Goal: Task Accomplishment & Management: Manage account settings

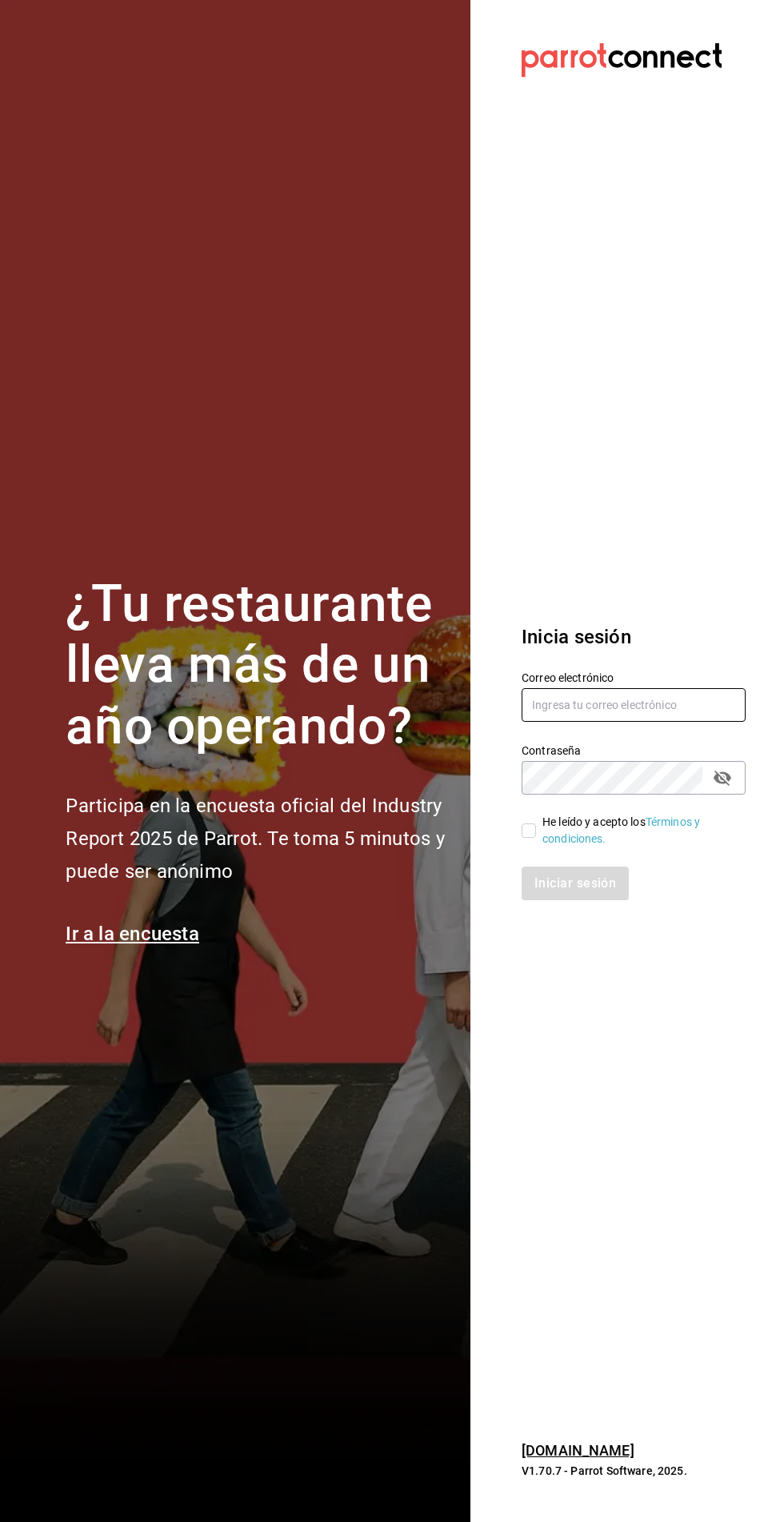
click at [629, 722] on input "text" at bounding box center [633, 705] width 224 height 34
click at [643, 722] on input "text" at bounding box center [633, 705] width 224 height 34
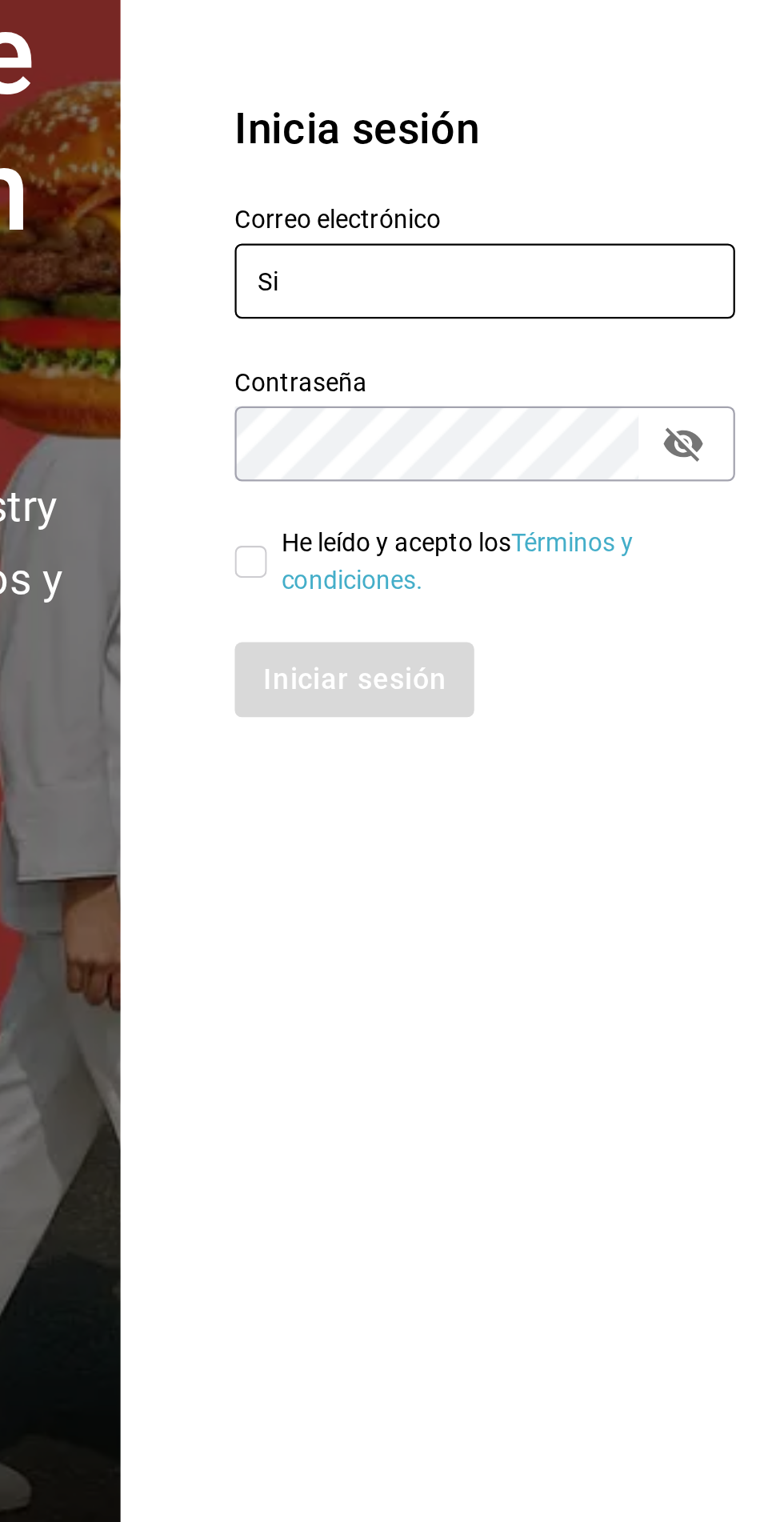
type input "S"
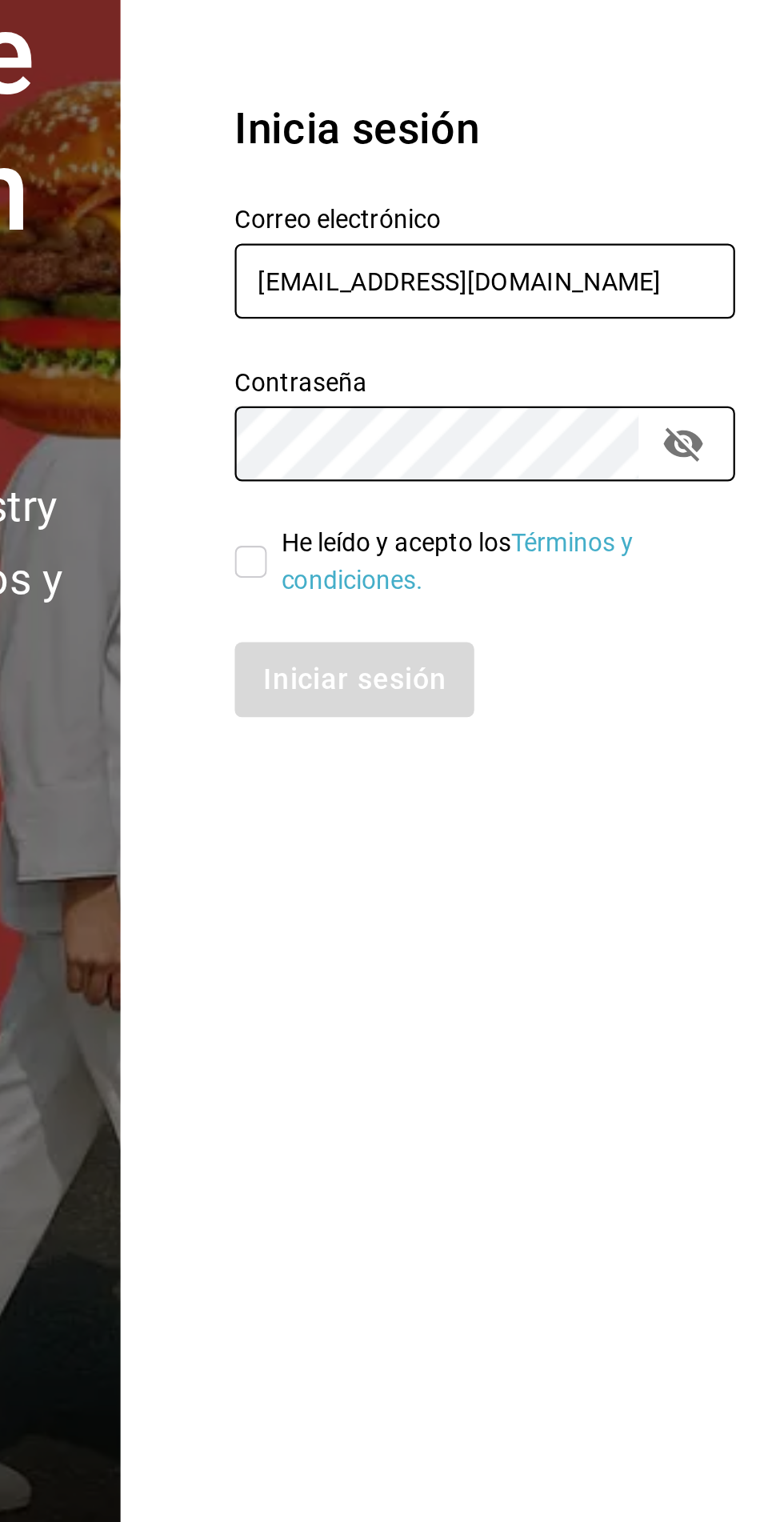
click at [701, 722] on input "[EMAIL_ADDRESS][DOMAIN_NAME]" at bounding box center [633, 705] width 224 height 34
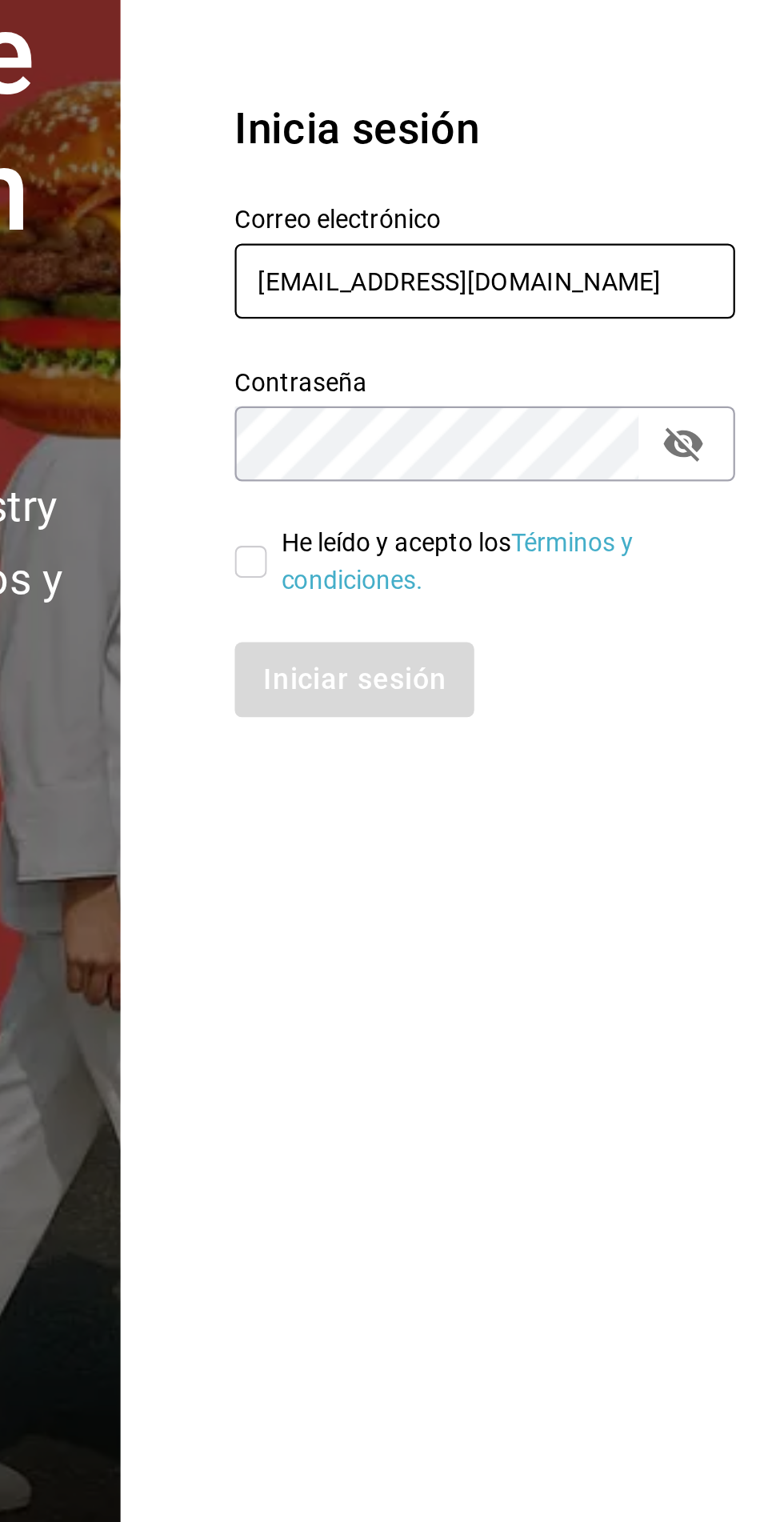
type input "[EMAIL_ADDRESS][DOMAIN_NAME]"
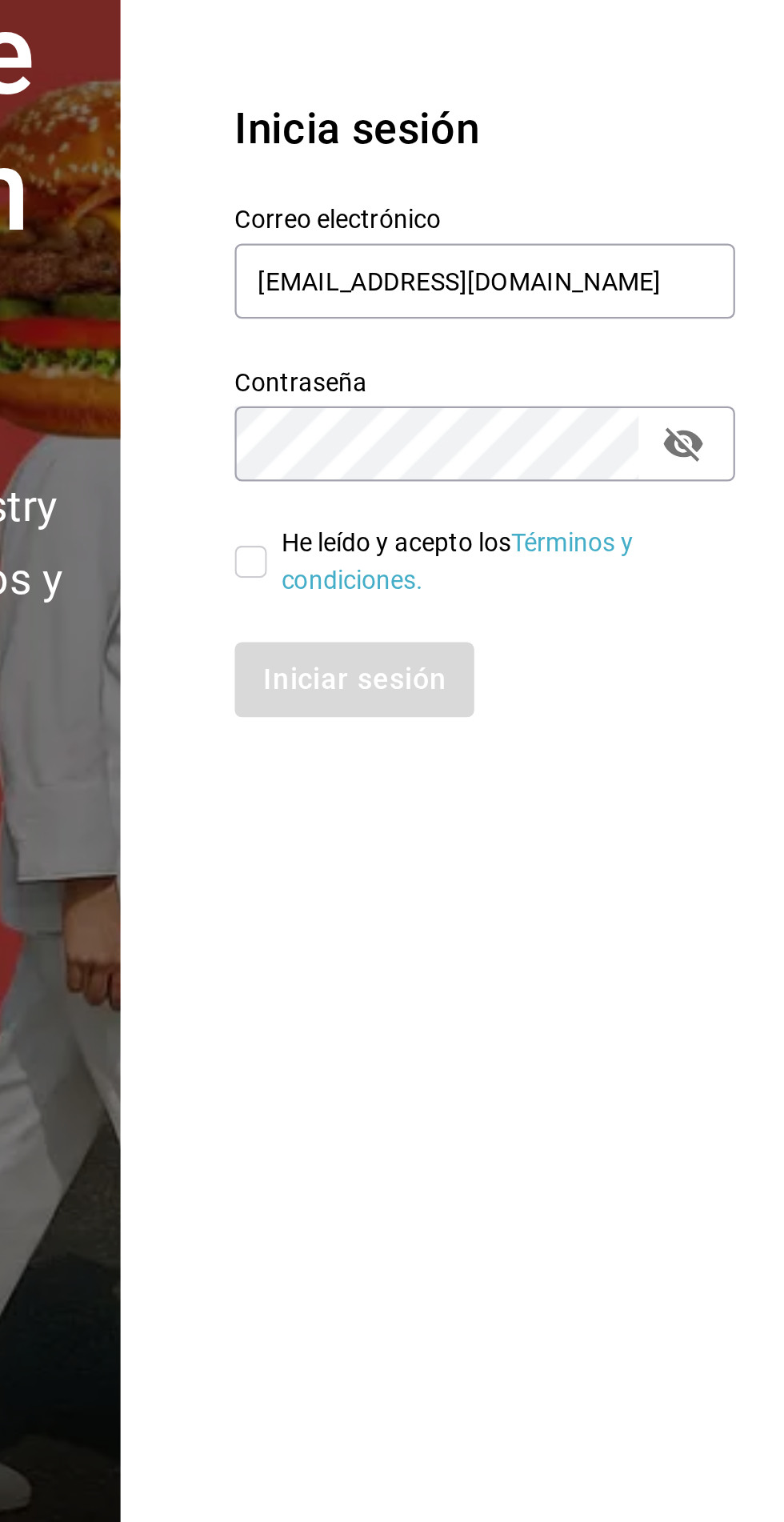
click at [534, 838] on input "He leído y acepto los Términos y condiciones." at bounding box center [529, 830] width 14 height 14
checkbox input "true"
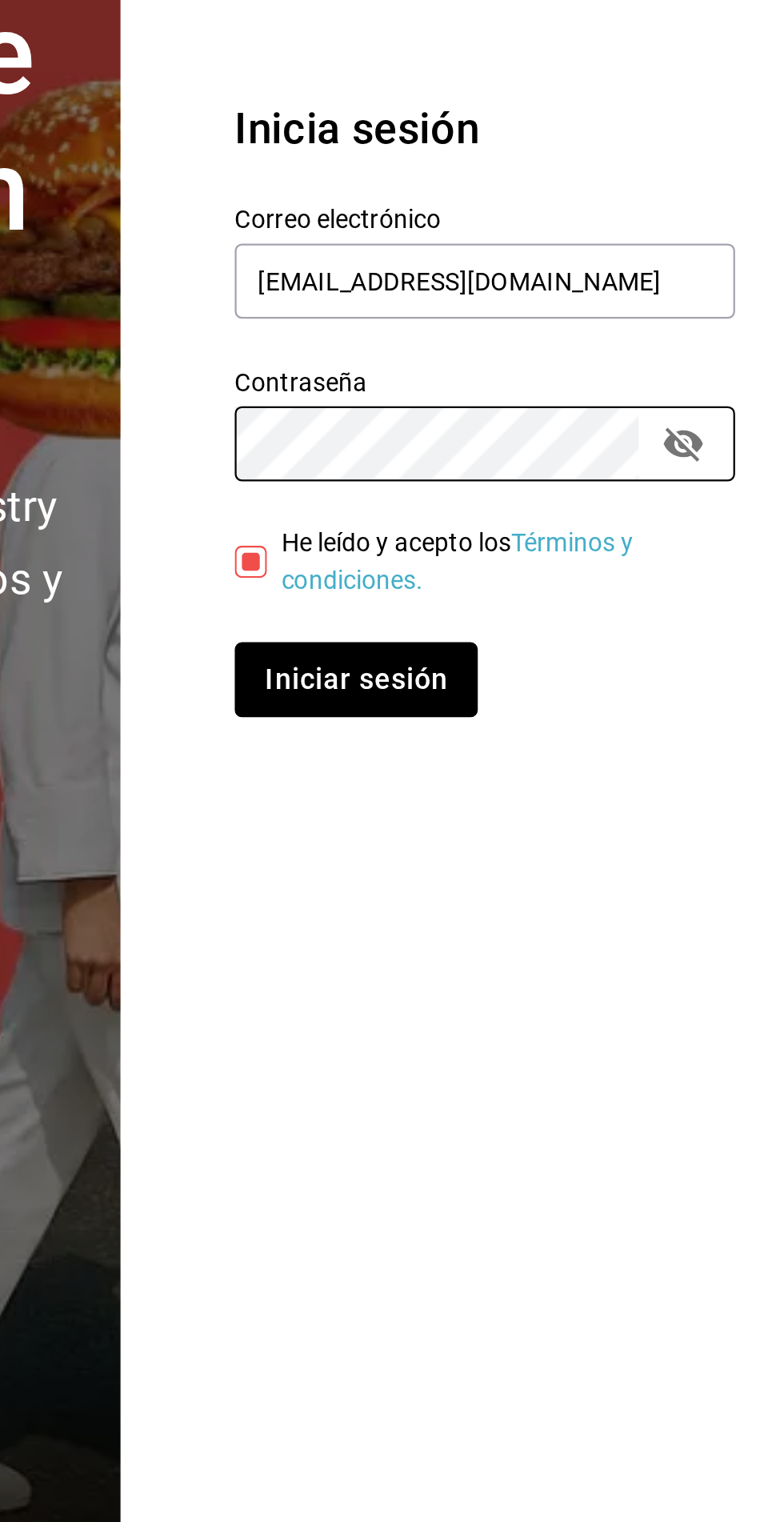
click at [596, 900] on button "Iniciar sesión" at bounding box center [576, 883] width 109 height 34
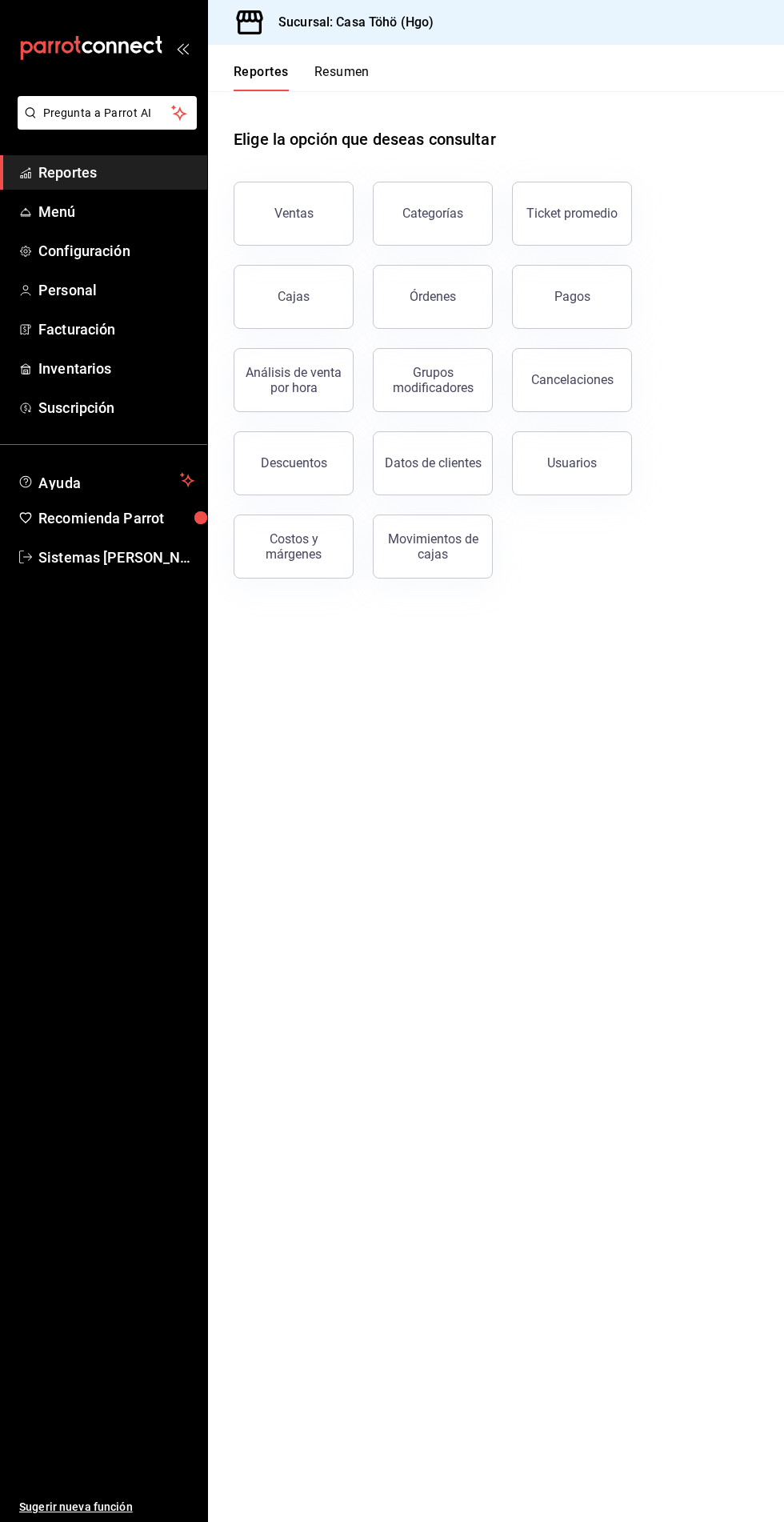
click at [52, 216] on span "Menú" at bounding box center [116, 212] width 156 height 22
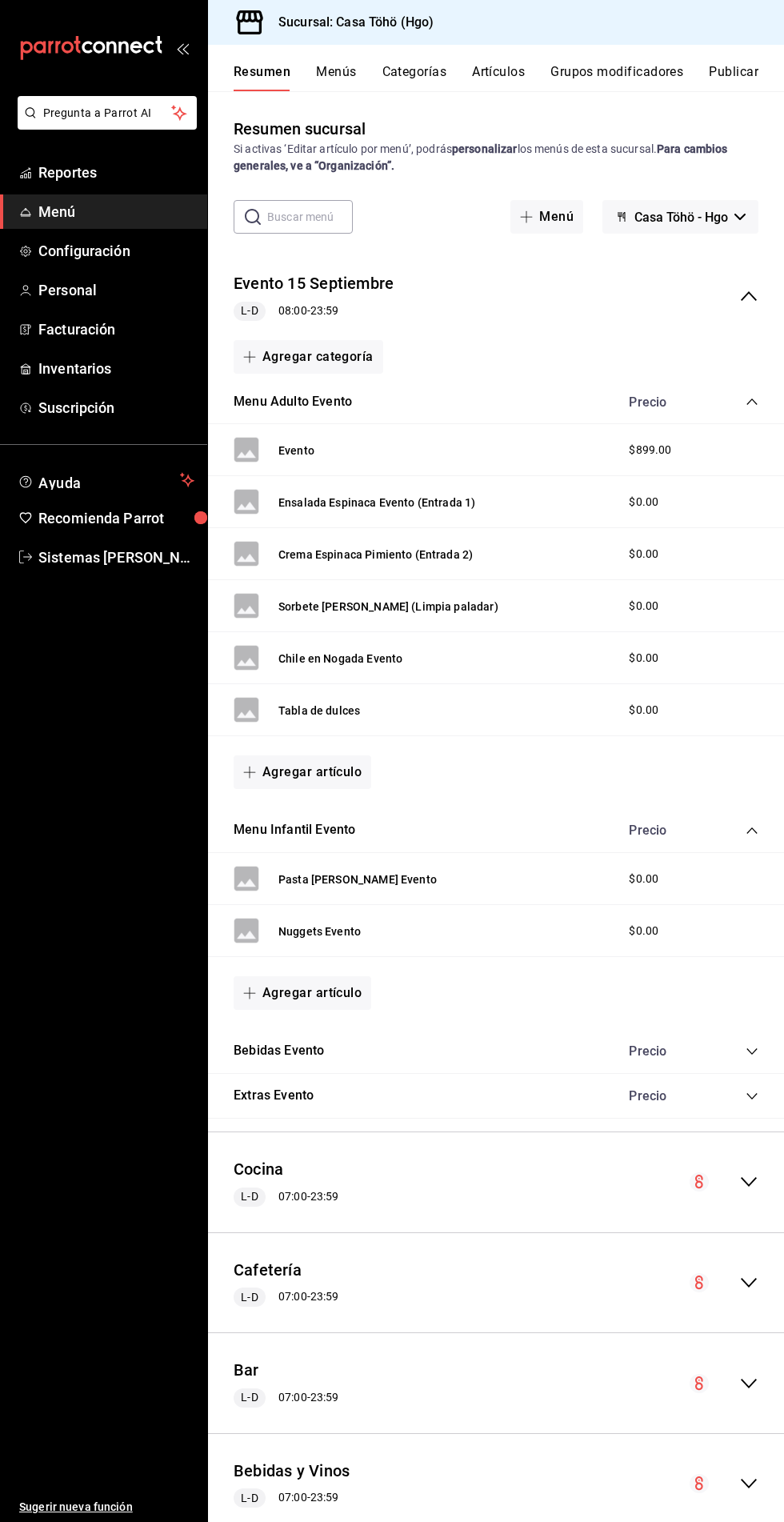
click at [486, 70] on button "Artículos" at bounding box center [498, 78] width 52 height 27
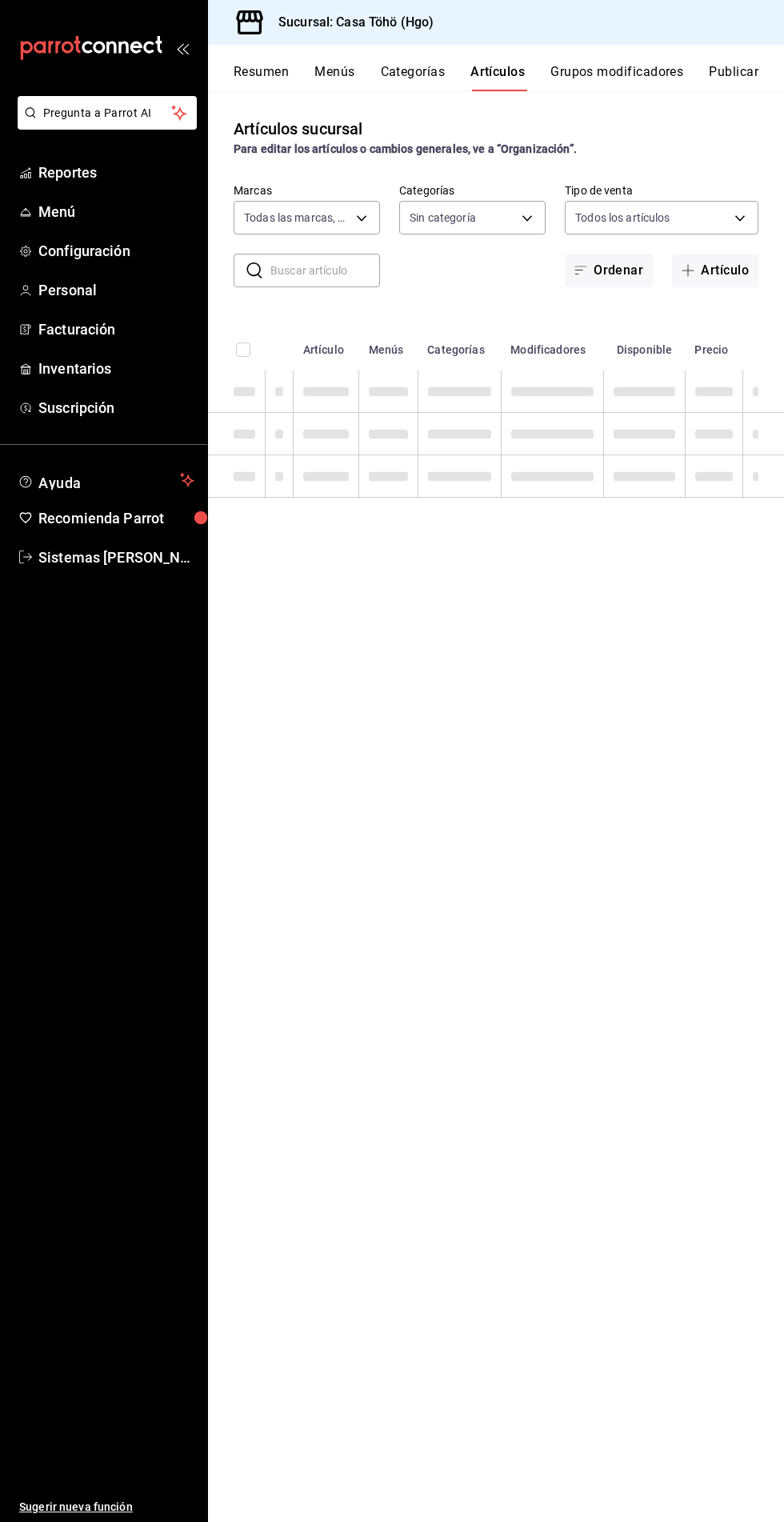
type input "3863094e-80de-4485-9a79-27000a153f73"
type input "f55d2509-e018-40c6-ba97-2e2a1e1b2f2b,ac434a00-406e-4a06-846b-b966a8316a97,36c98…"
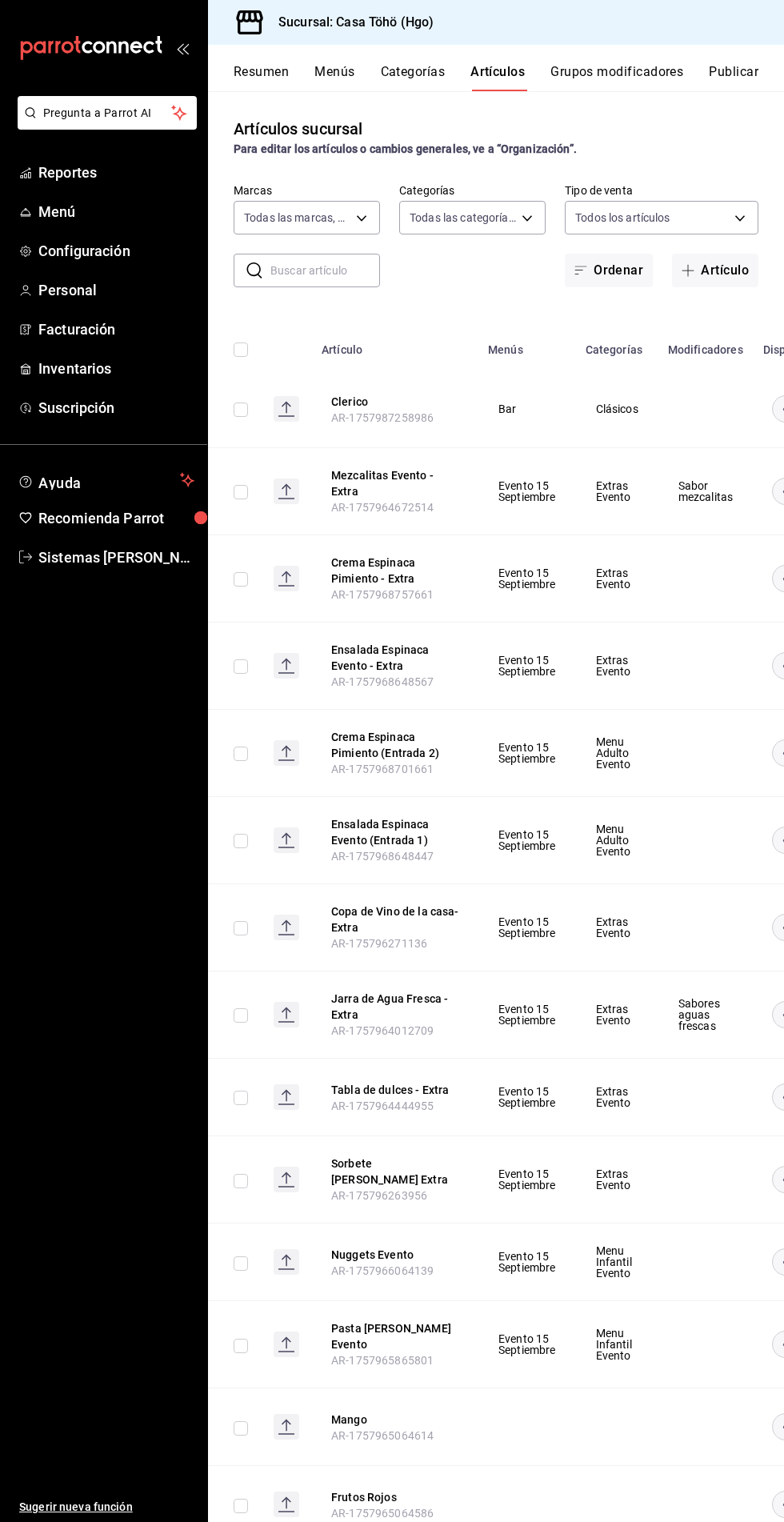
click at [288, 270] on input "text" at bounding box center [326, 271] width 110 height 32
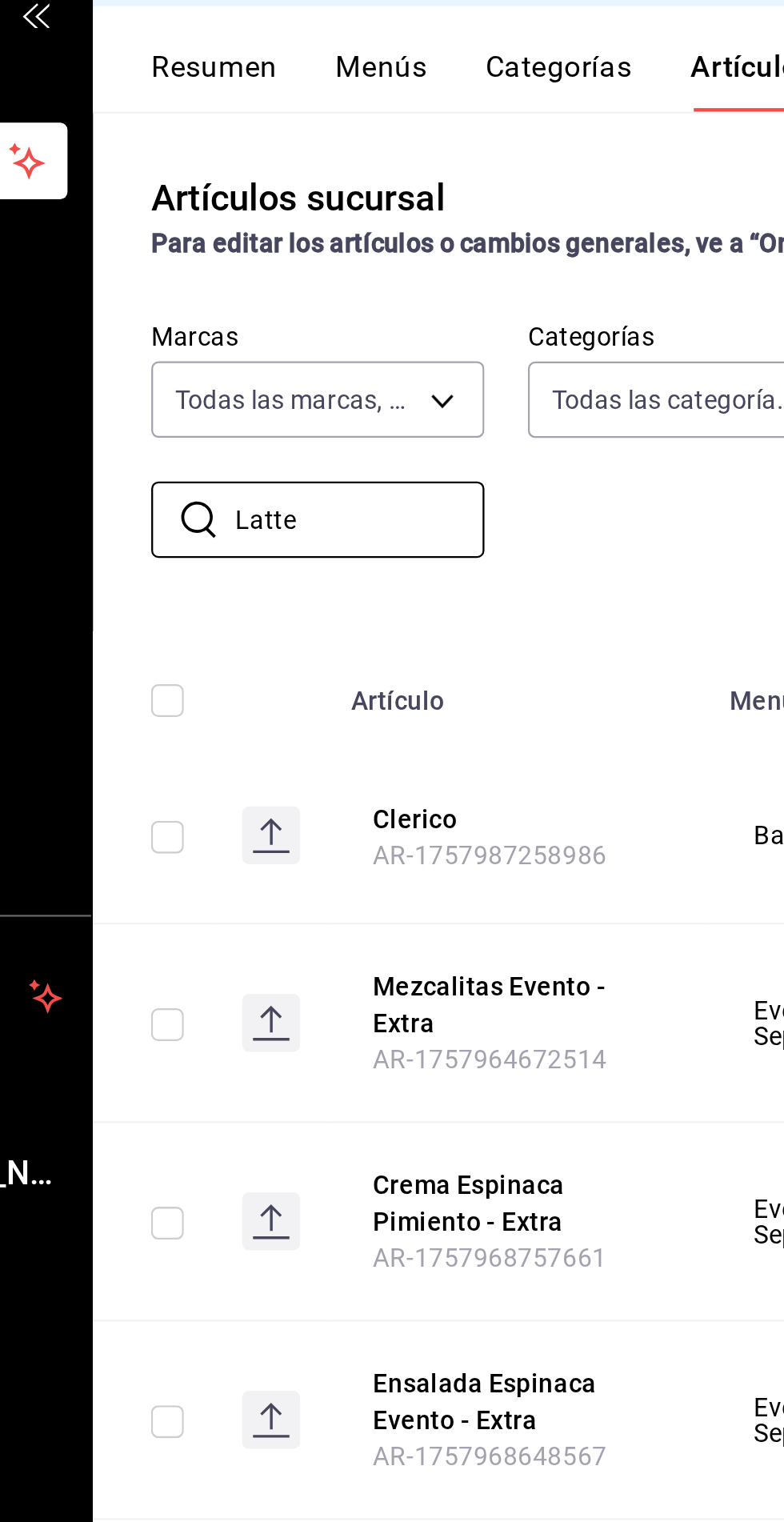
type input "Latte"
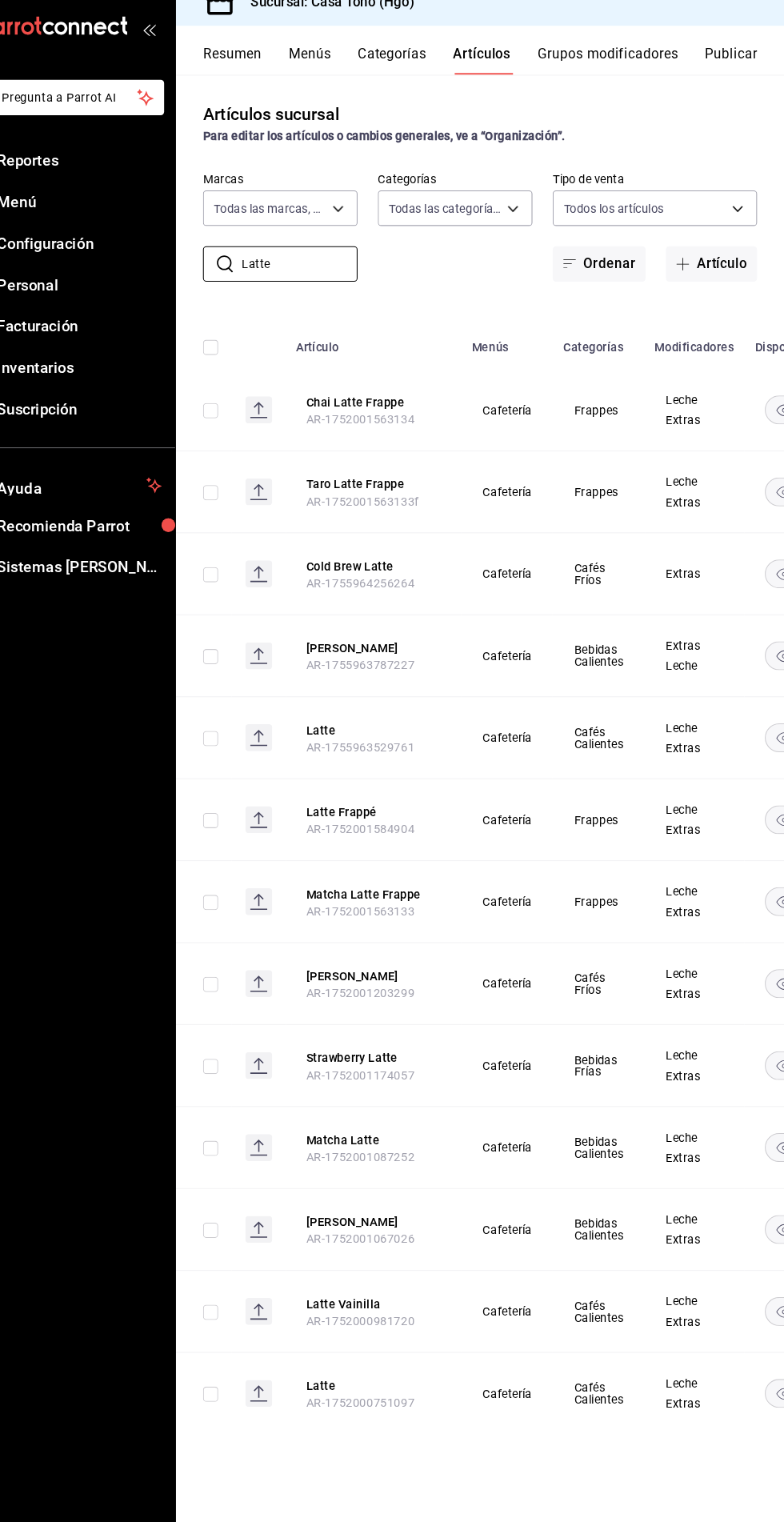
scroll to position [0, 171]
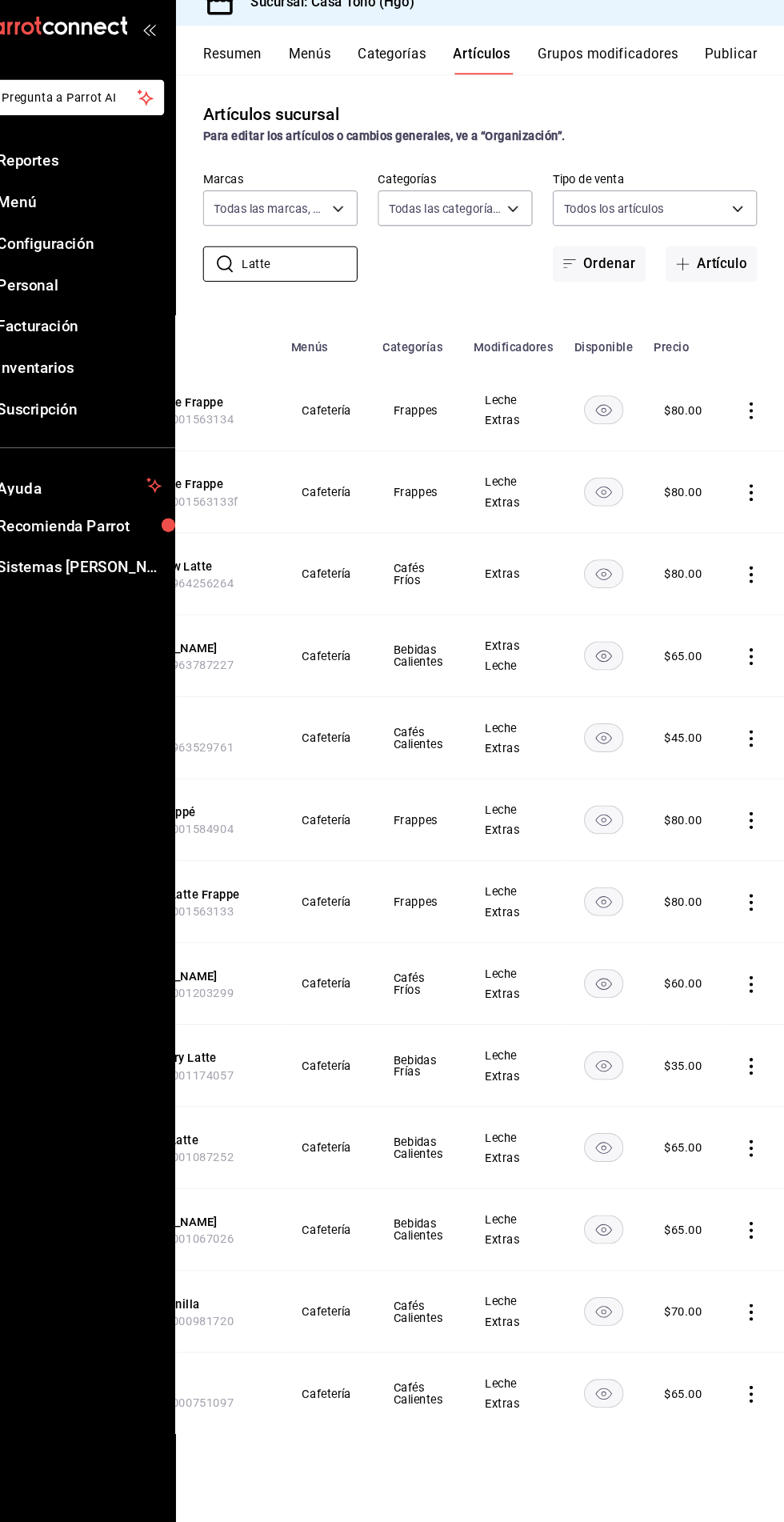
click at [755, 723] on icon "actions" at bounding box center [752, 720] width 16 height 16
click at [710, 822] on span "Eliminar" at bounding box center [702, 821] width 41 height 13
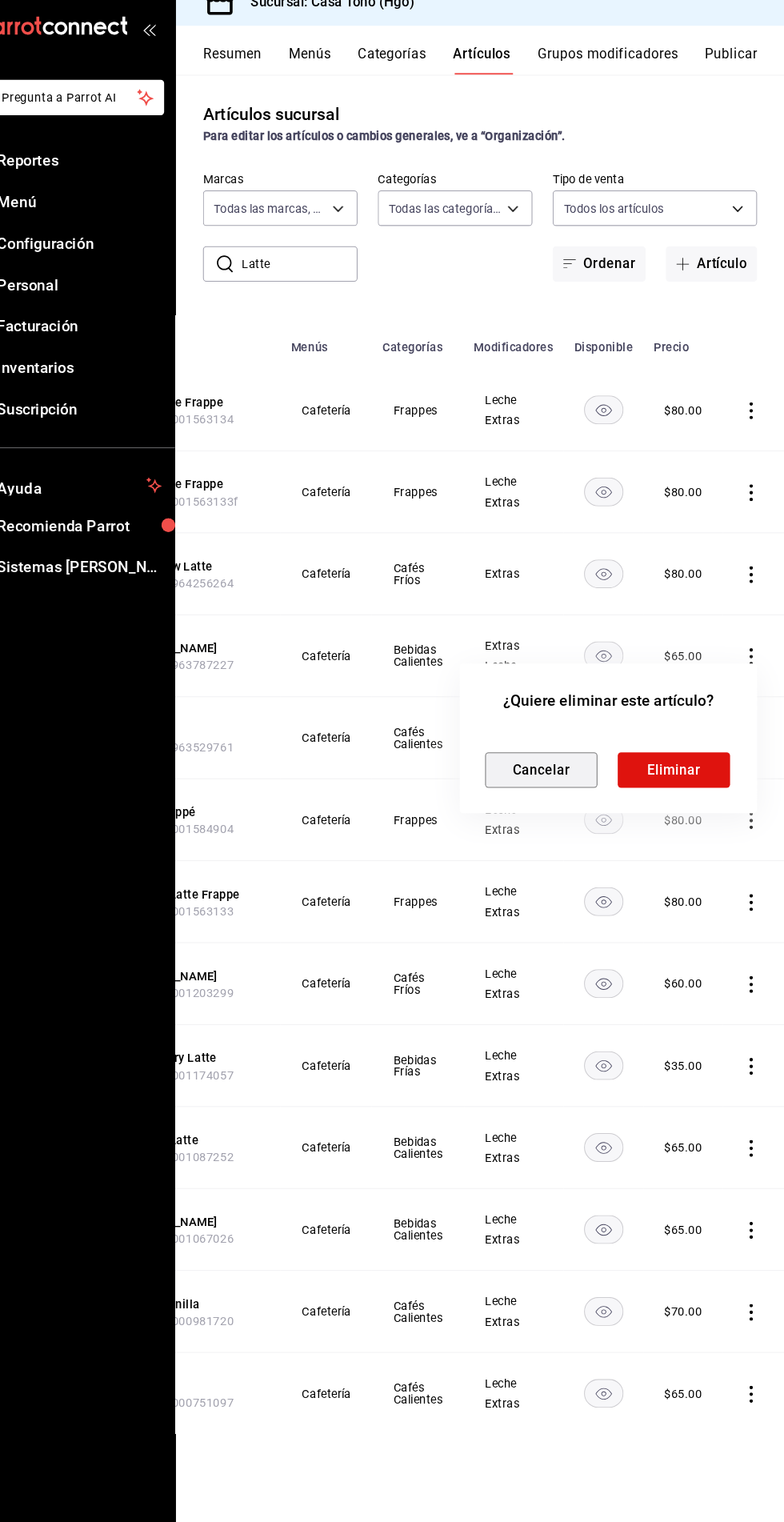
click at [560, 756] on button "Cancelar" at bounding box center [554, 750] width 107 height 34
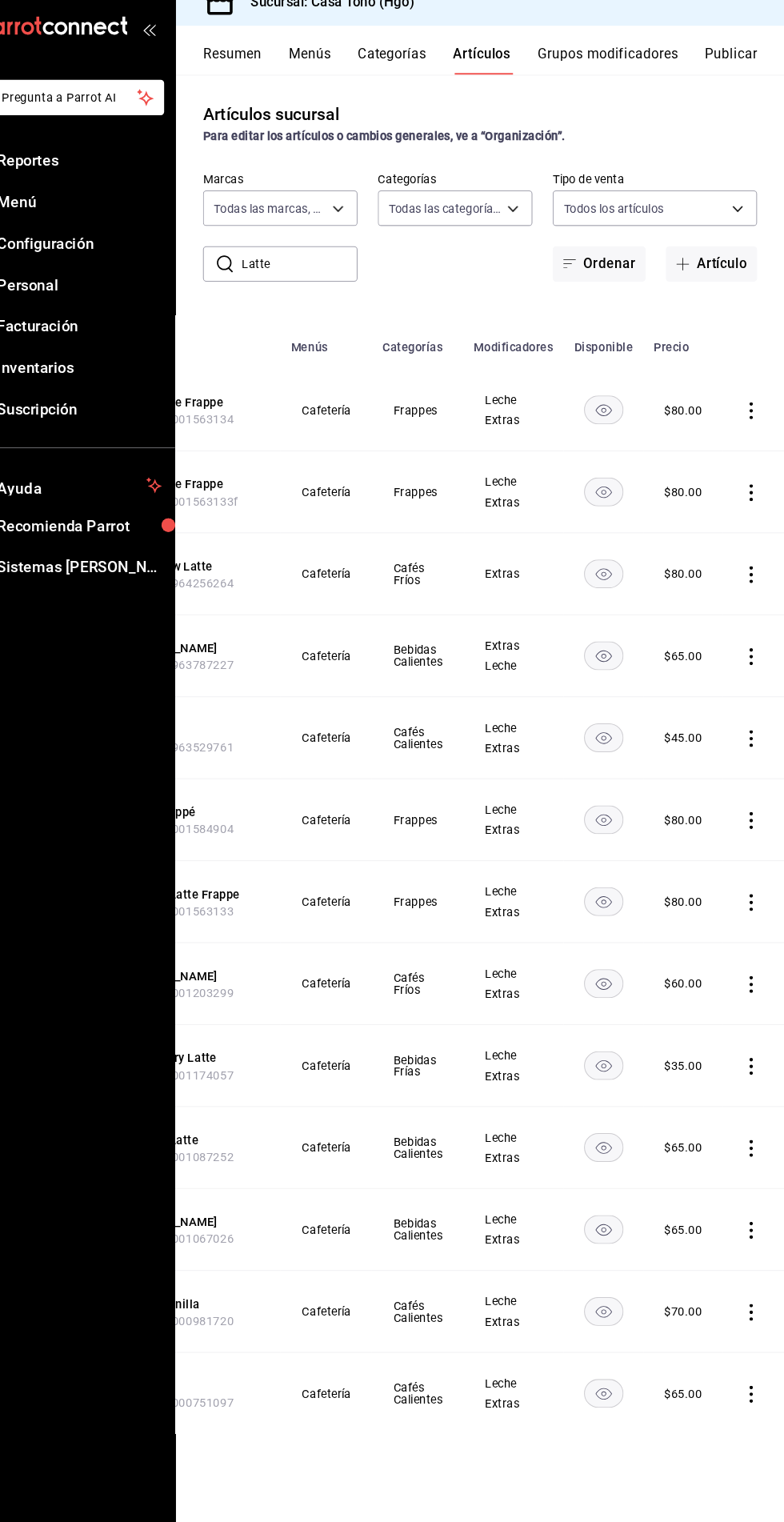
click at [611, 719] on rect "availability-product" at bounding box center [613, 718] width 37 height 26
